Goal: Navigation & Orientation: Find specific page/section

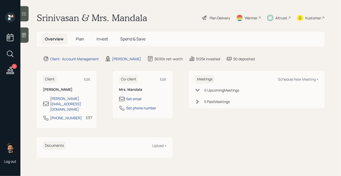
click at [282, 19] on div "Altruist" at bounding box center [281, 17] width 12 height 5
